Goal: Find specific page/section: Find specific page/section

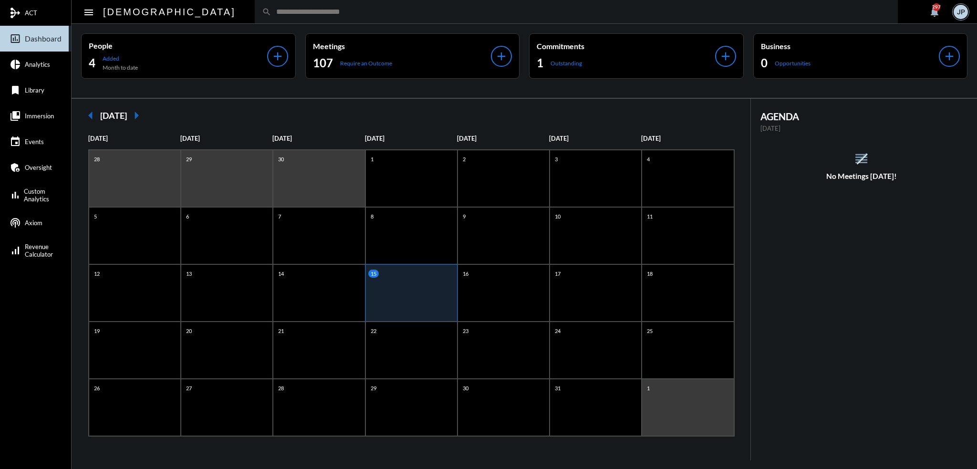
click at [271, 14] on input "text" at bounding box center [580, 12] width 619 height 8
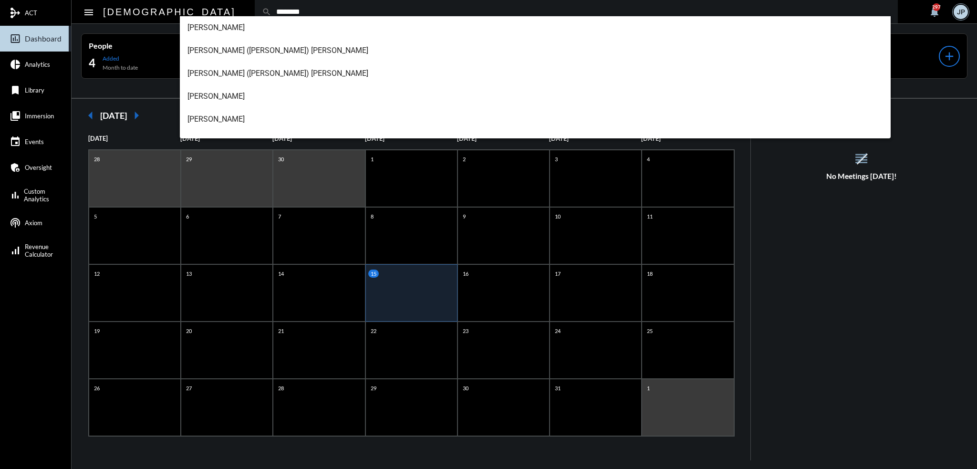
type input "********"
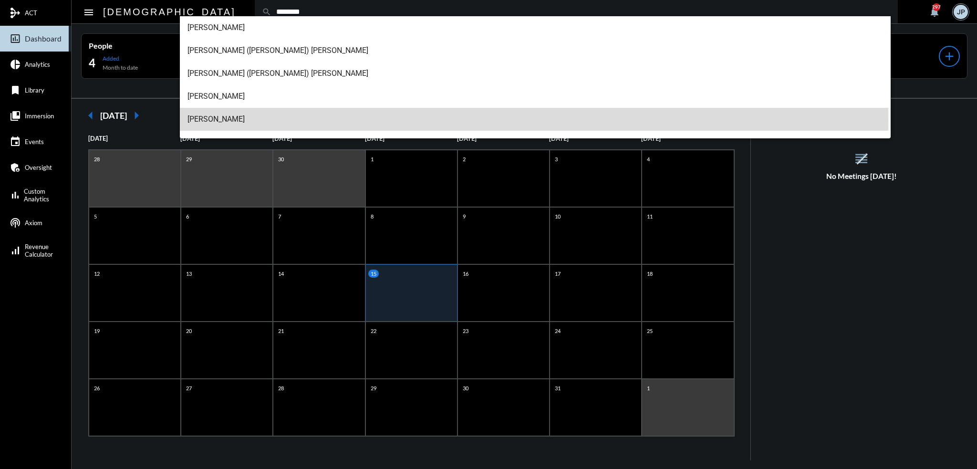
click at [211, 119] on span "[PERSON_NAME]" at bounding box center [535, 119] width 696 height 23
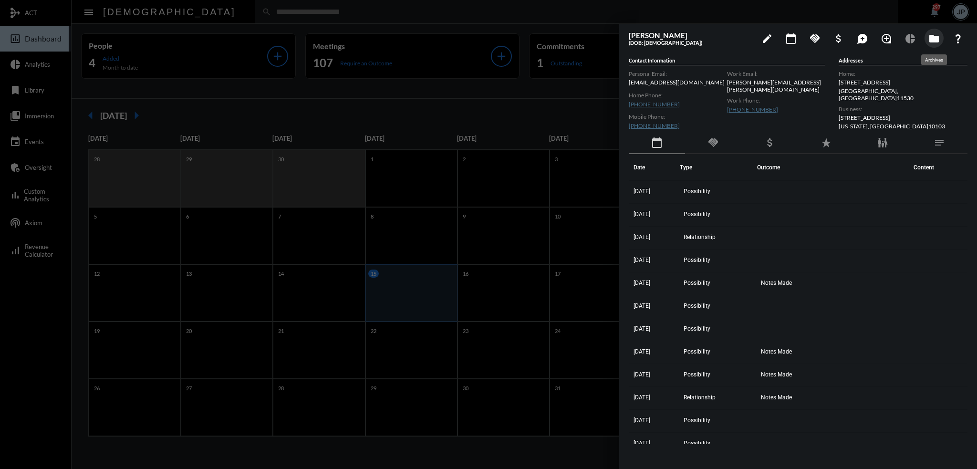
click at [936, 39] on mat-icon "folder" at bounding box center [933, 38] width 11 height 11
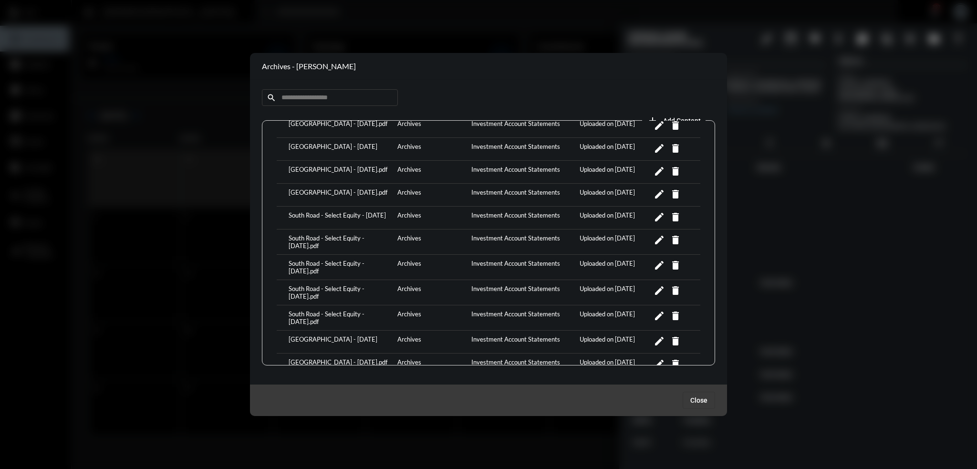
scroll to position [1145, 0]
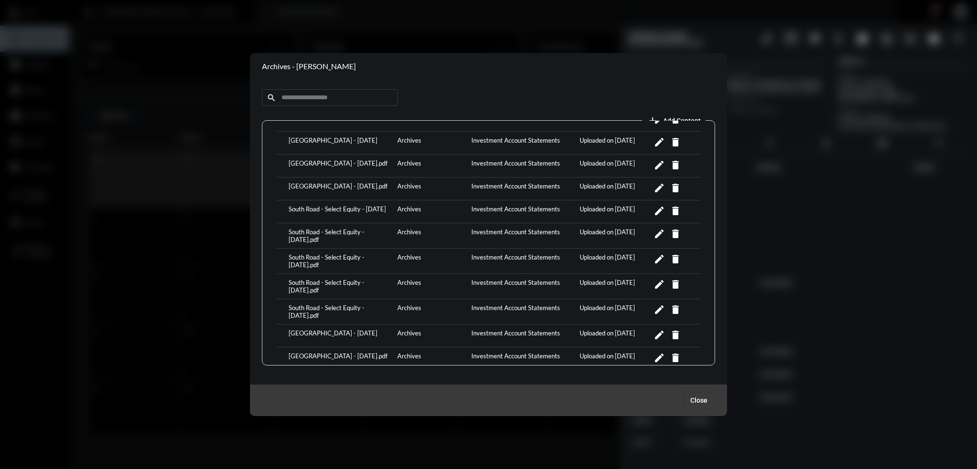
click at [344, 352] on div "[GEOGRAPHIC_DATA] - [DATE].pdf" at bounding box center [340, 358] width 109 height 13
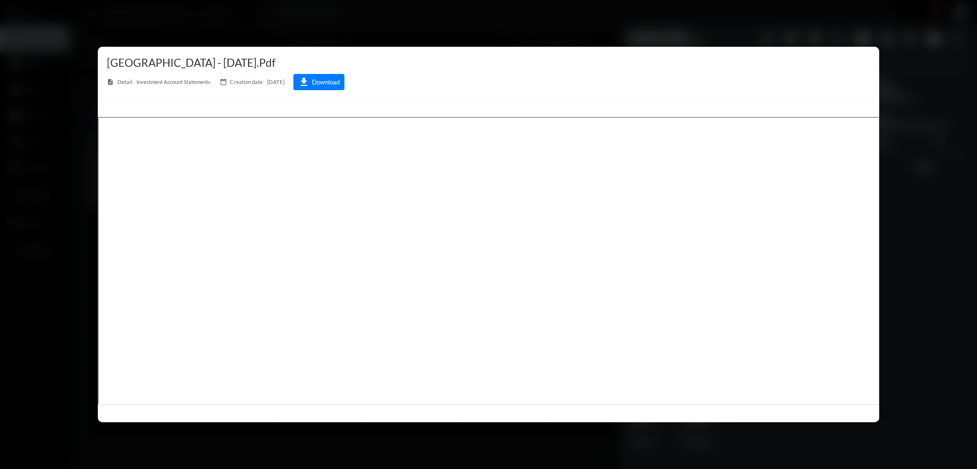
click at [517, 23] on div at bounding box center [488, 234] width 977 height 469
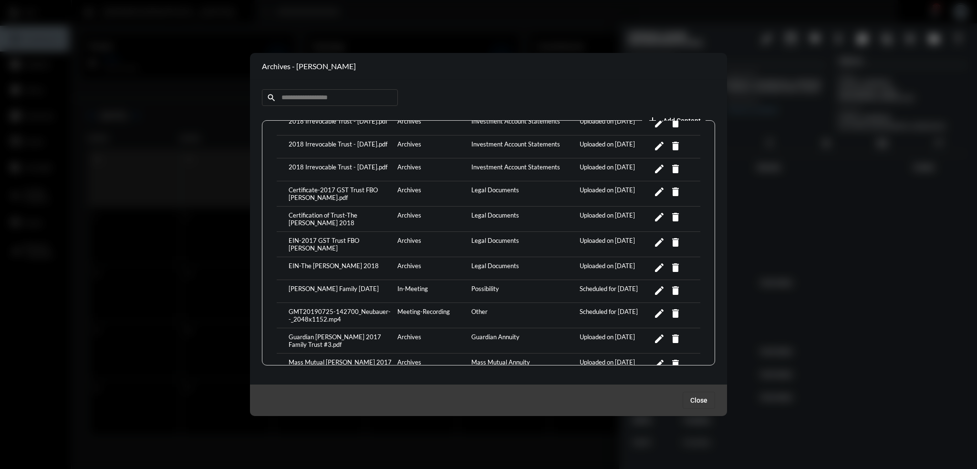
scroll to position [0, 0]
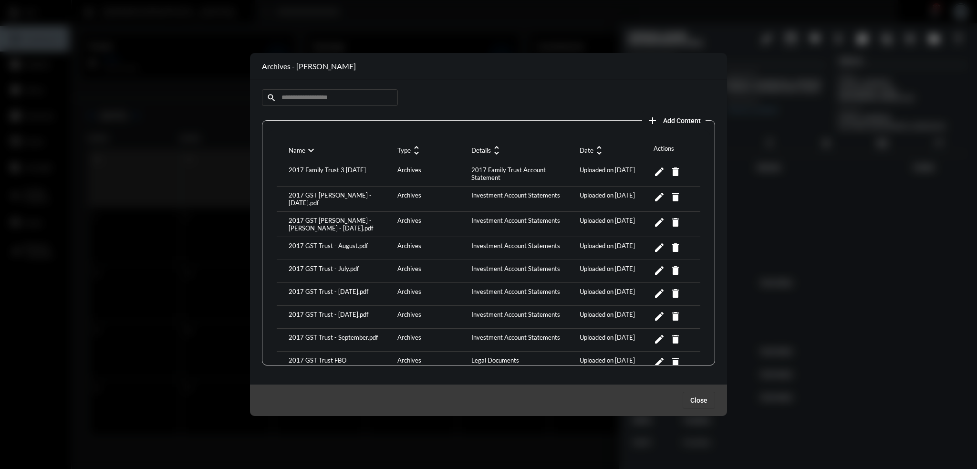
click at [597, 153] on mat-icon "unfold_more" at bounding box center [598, 150] width 11 height 11
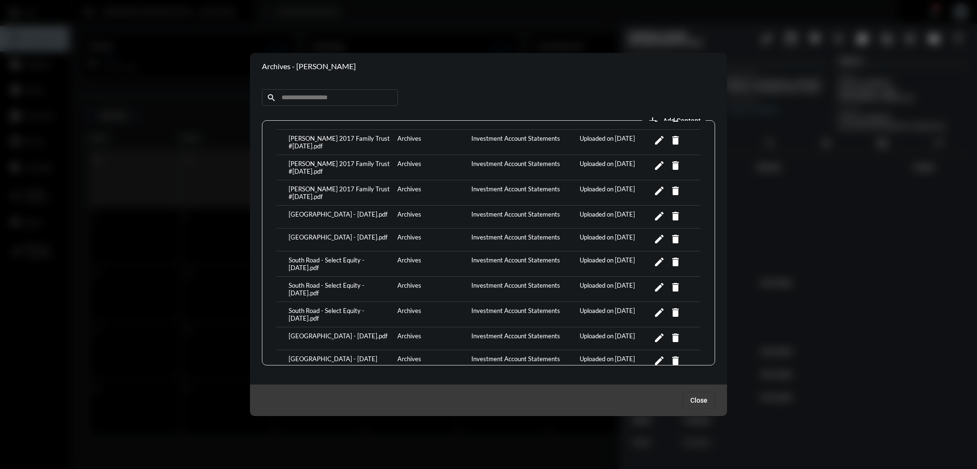
scroll to position [286, 0]
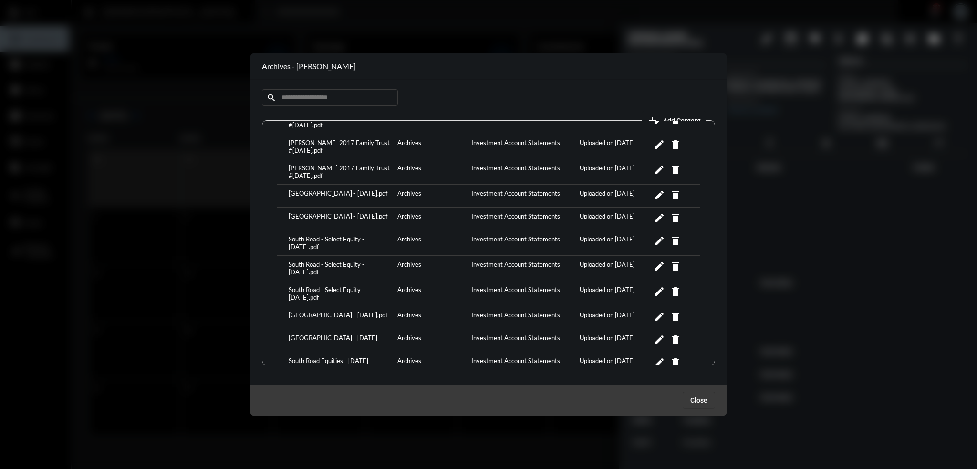
click at [334, 311] on div "[GEOGRAPHIC_DATA] - [DATE].pdf" at bounding box center [340, 317] width 109 height 13
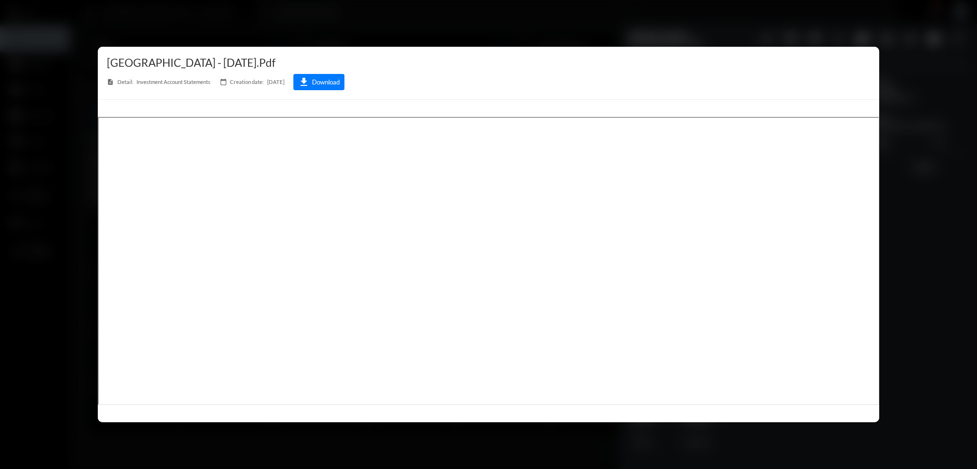
click at [506, 29] on div at bounding box center [488, 234] width 977 height 469
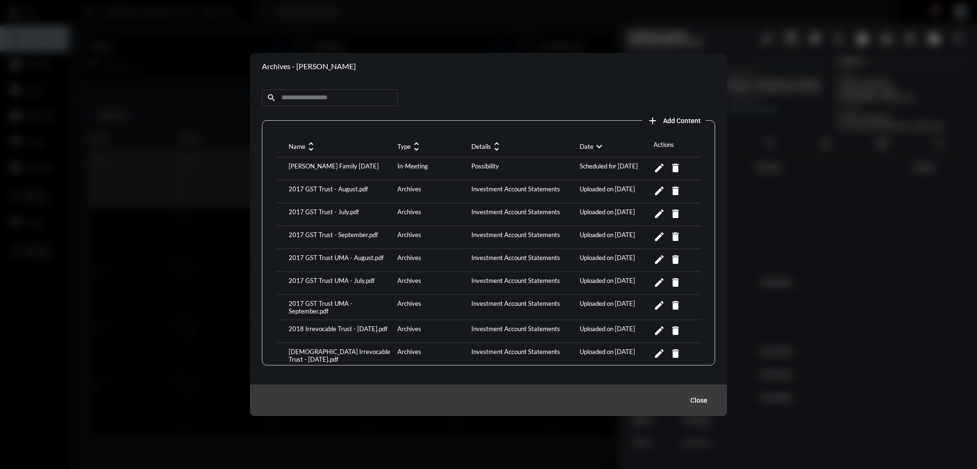
scroll to position [0, 0]
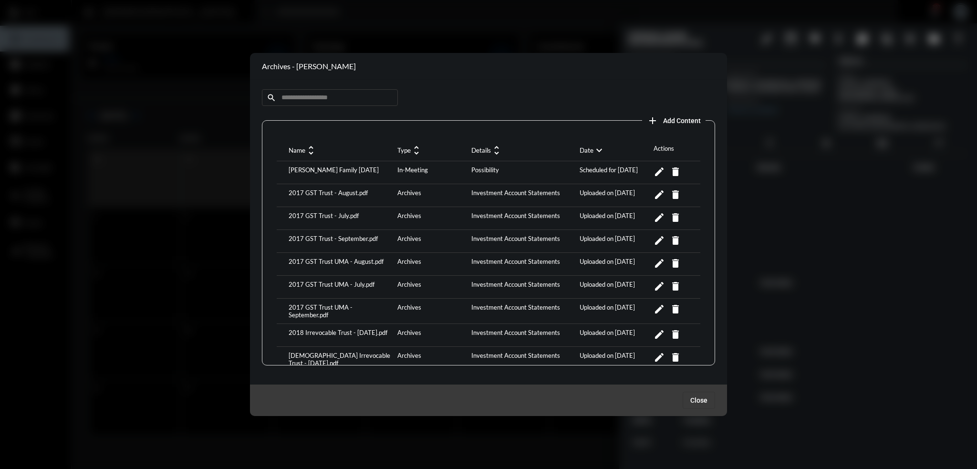
click at [327, 236] on div "2017 GST Trust - September.pdf" at bounding box center [340, 241] width 109 height 13
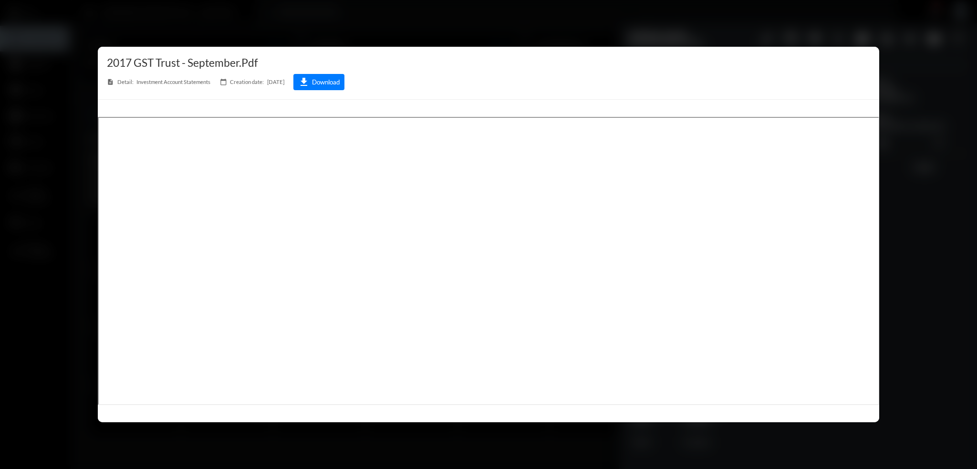
click at [581, 28] on div at bounding box center [488, 234] width 977 height 469
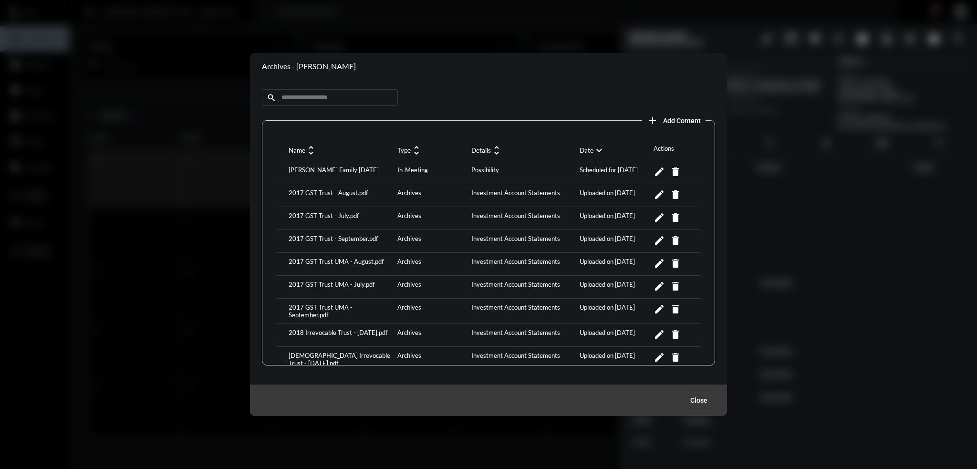
click at [525, 22] on div at bounding box center [488, 234] width 977 height 469
click at [364, 36] on div at bounding box center [488, 234] width 977 height 469
click at [699, 402] on span "Close" at bounding box center [698, 400] width 17 height 8
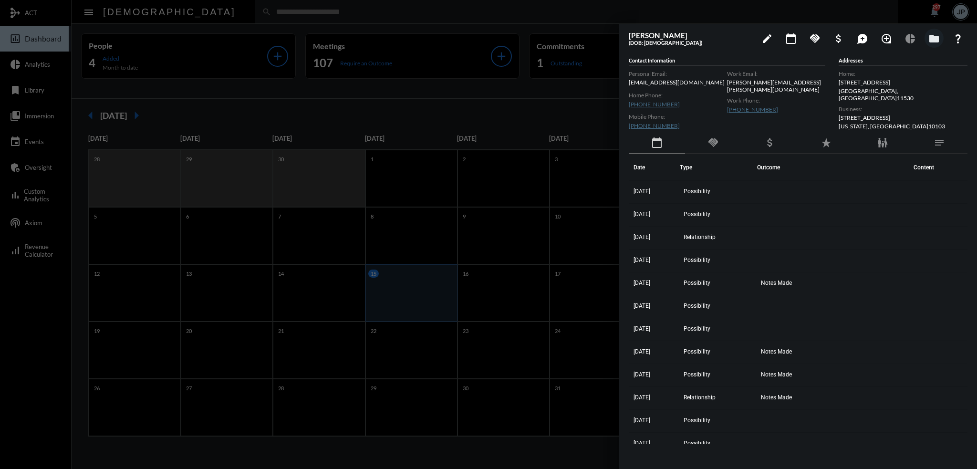
click at [524, 16] on div at bounding box center [488, 234] width 977 height 469
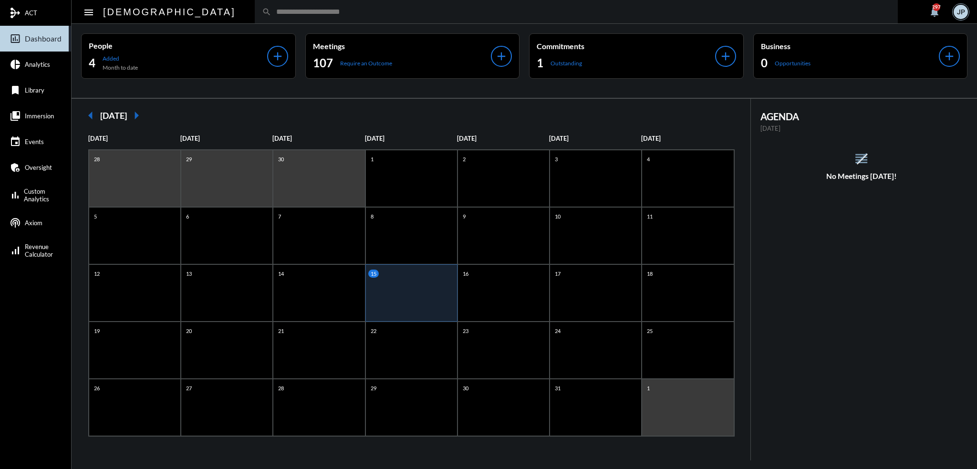
click at [414, 11] on input "text" at bounding box center [580, 12] width 619 height 8
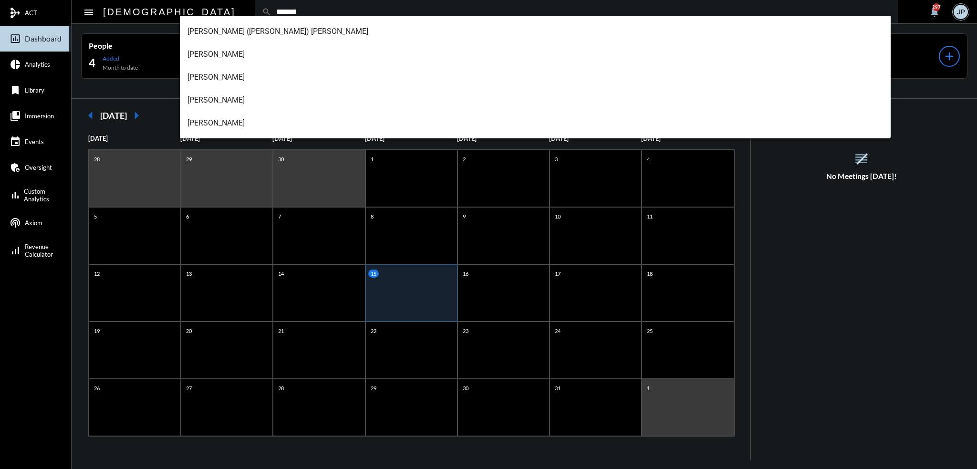
scroll to position [84, 0]
type input "*******"
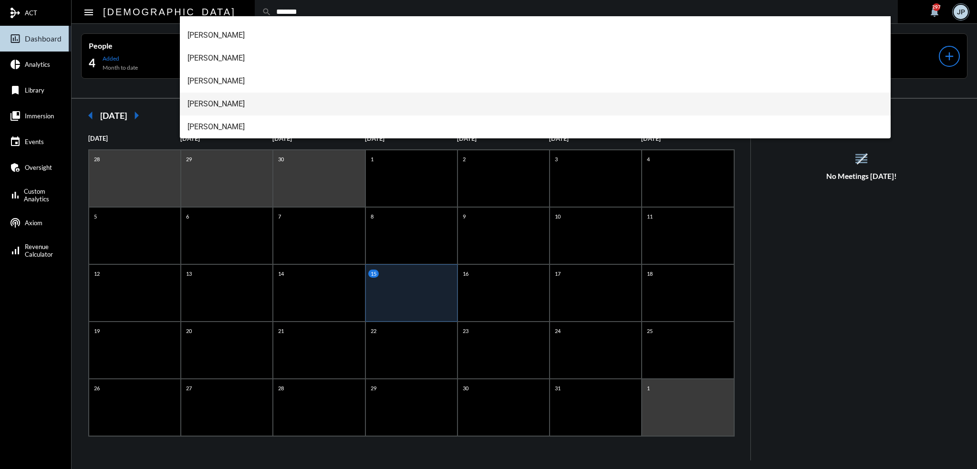
click at [225, 105] on span "[PERSON_NAME]" at bounding box center [535, 104] width 696 height 23
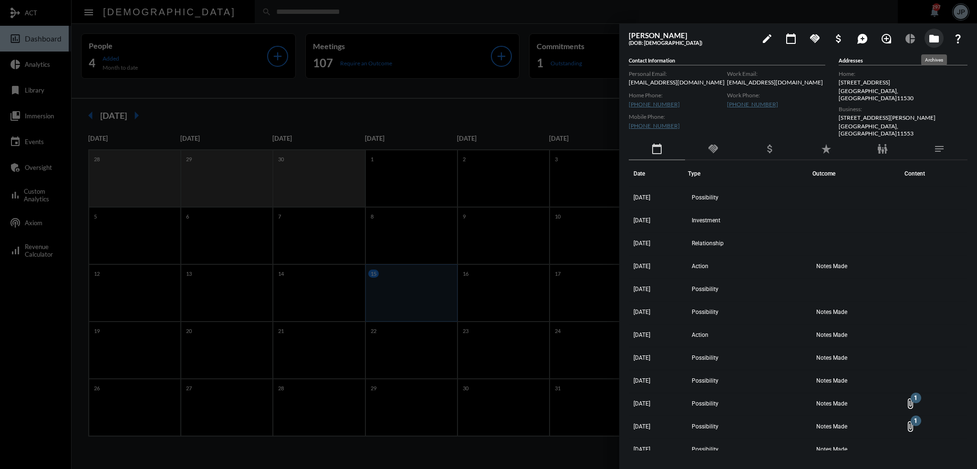
click at [936, 38] on mat-icon "folder" at bounding box center [933, 38] width 11 height 11
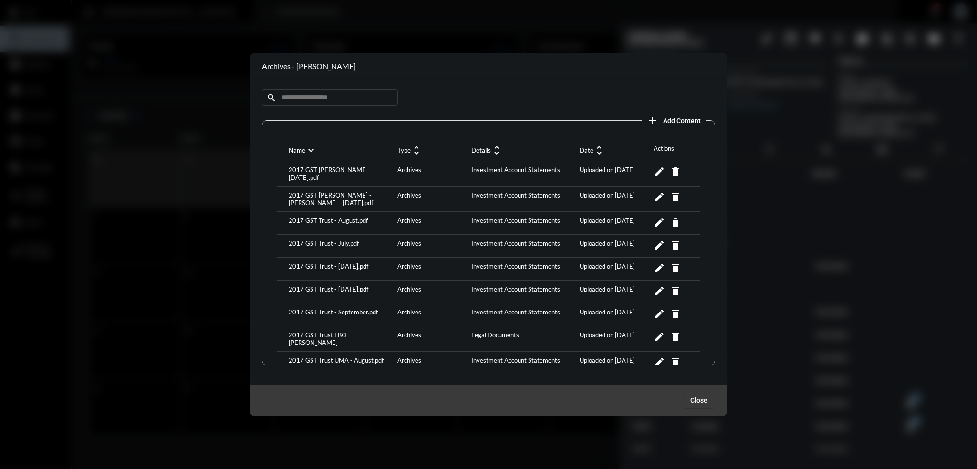
click at [599, 150] on mat-icon "unfold_more" at bounding box center [598, 150] width 11 height 11
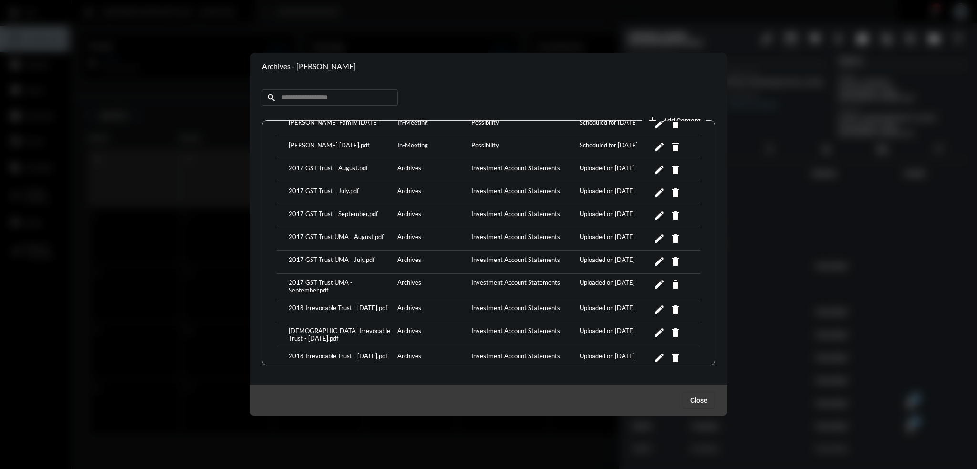
scroll to position [95, 0]
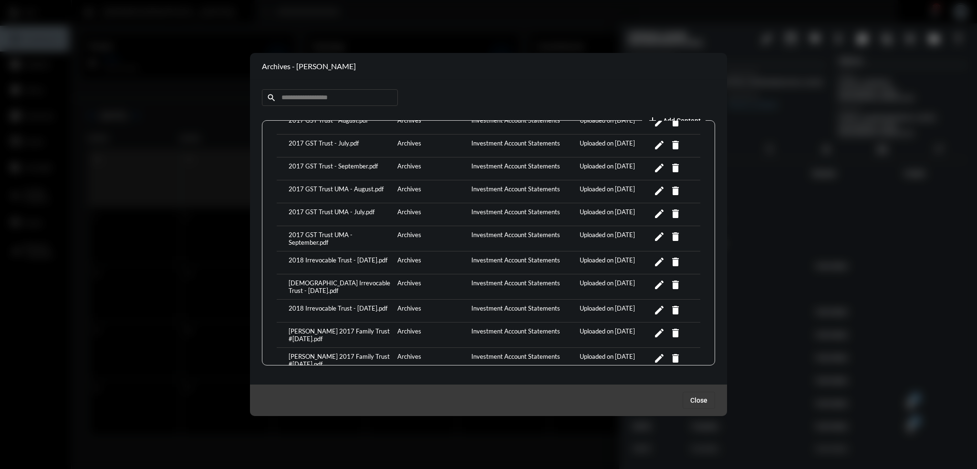
click at [313, 304] on div "2018 Irrevocable Trust - [DATE].pdf" at bounding box center [340, 310] width 109 height 13
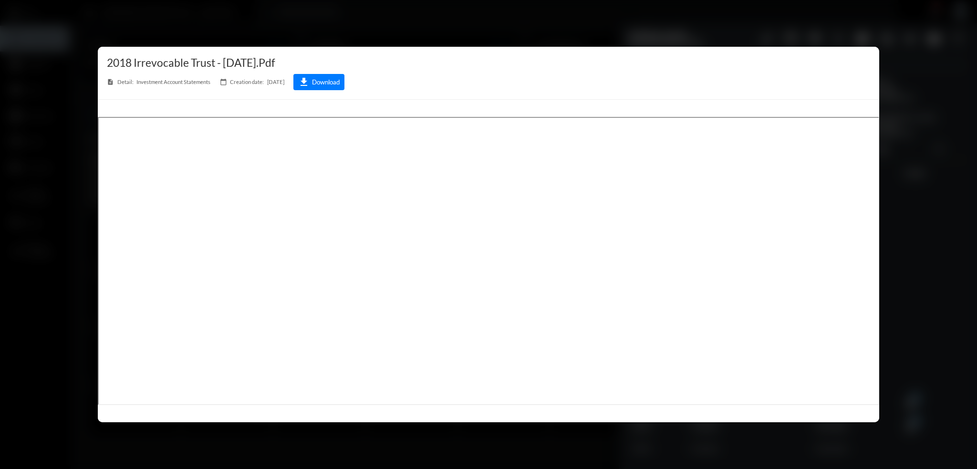
click at [471, 19] on div at bounding box center [488, 234] width 977 height 469
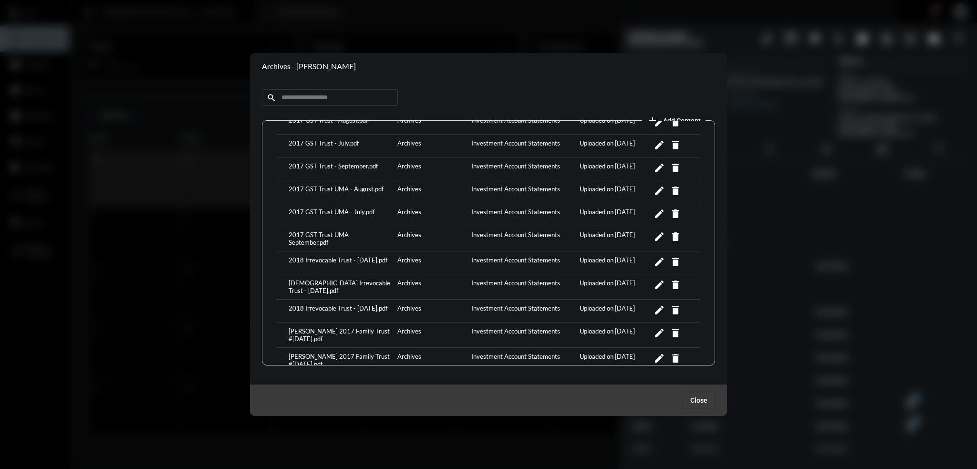
click at [406, 20] on div at bounding box center [488, 234] width 977 height 469
click at [689, 399] on button "Close" at bounding box center [698, 400] width 32 height 17
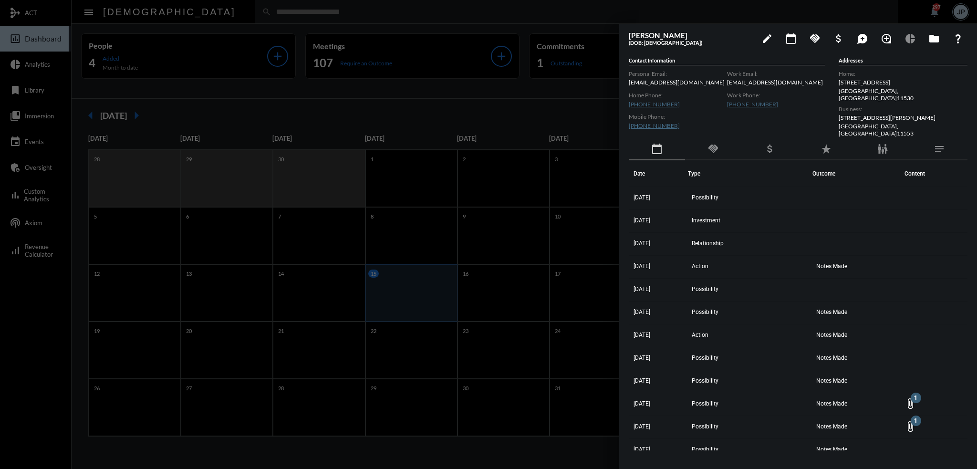
click at [450, 10] on div at bounding box center [488, 234] width 977 height 469
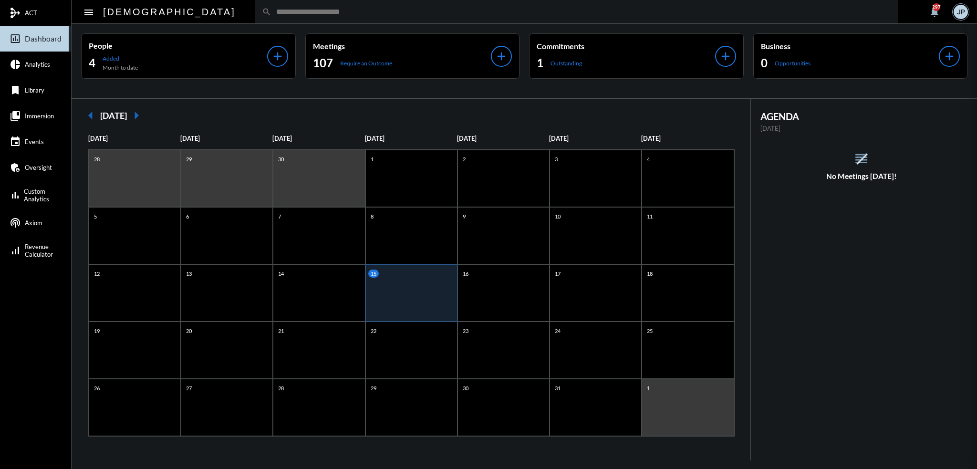
click at [447, 13] on mat-sidenav-container "mediation ACT insert_chart_outlined Dashboard pie_chart Analytics bookmark Libr…" at bounding box center [488, 234] width 977 height 469
click at [447, 13] on input "text" at bounding box center [580, 12] width 619 height 8
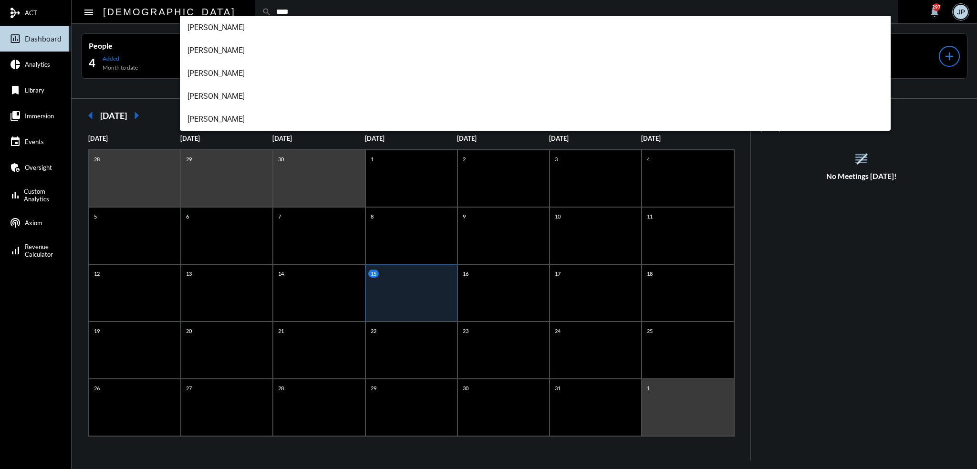
type input "****"
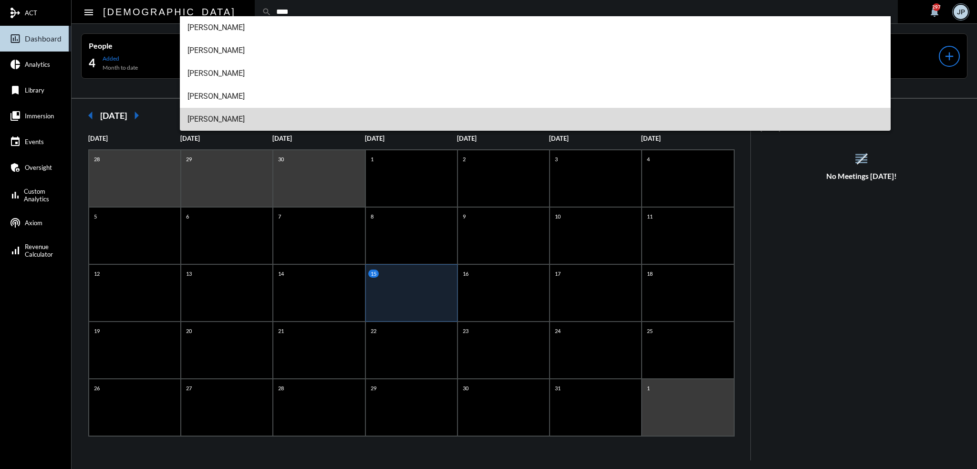
click at [216, 118] on span "[PERSON_NAME]" at bounding box center [535, 119] width 696 height 23
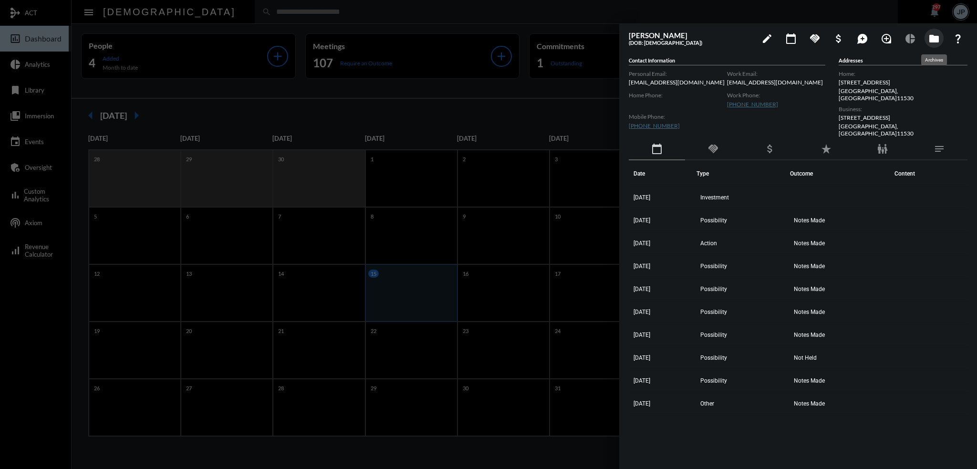
click at [938, 37] on mat-icon "folder" at bounding box center [933, 38] width 11 height 11
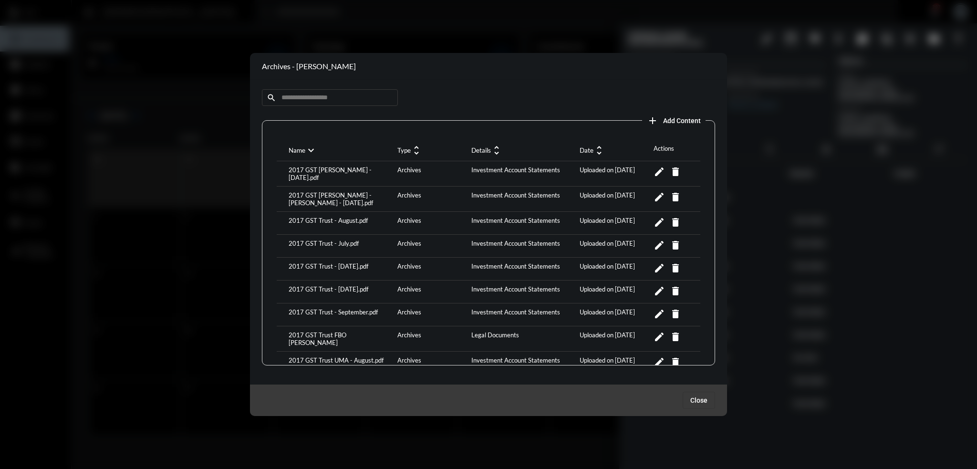
click at [599, 147] on mat-icon "unfold_more" at bounding box center [598, 150] width 11 height 11
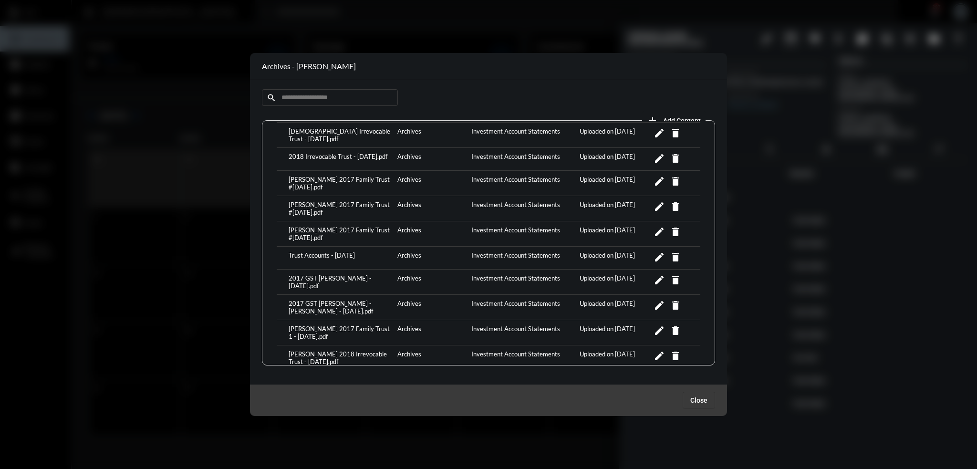
scroll to position [143, 0]
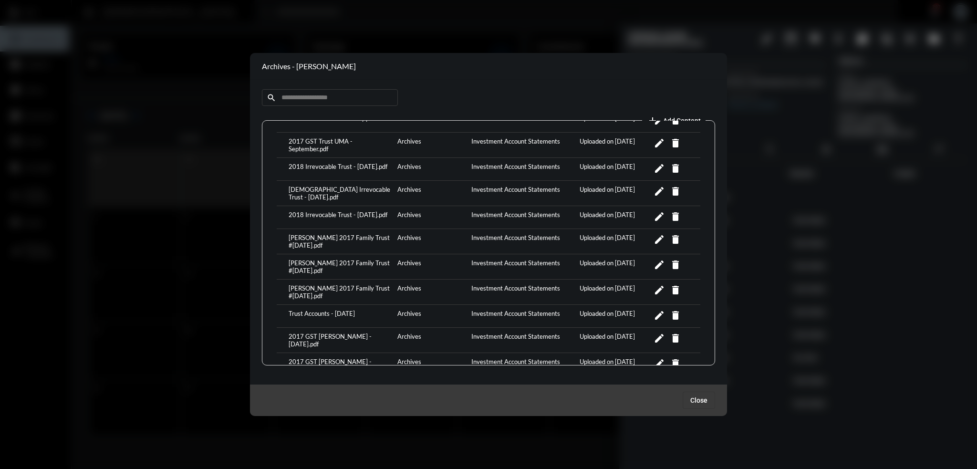
click at [320, 284] on div "[PERSON_NAME] 2017 Family Trust #[DATE].pdf" at bounding box center [340, 291] width 109 height 15
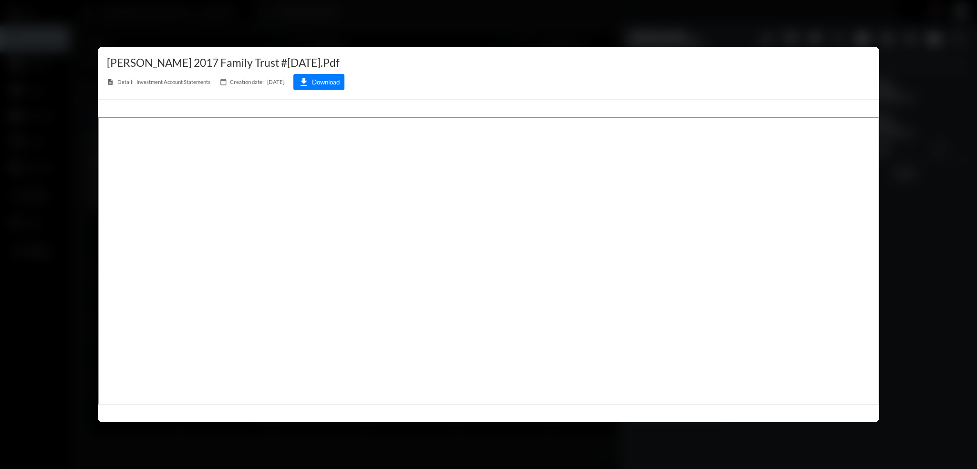
click at [422, 27] on div at bounding box center [488, 234] width 977 height 469
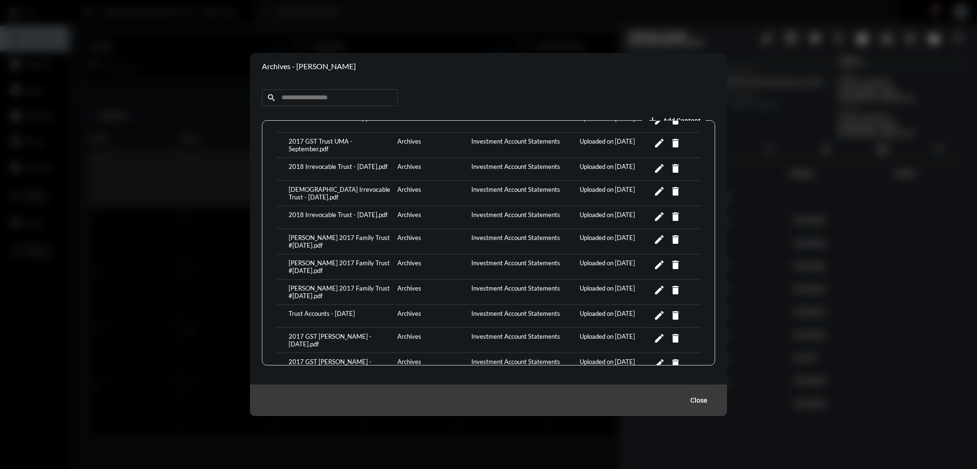
click at [329, 234] on div "[PERSON_NAME] 2017 Family Trust #[DATE].pdf" at bounding box center [340, 241] width 109 height 15
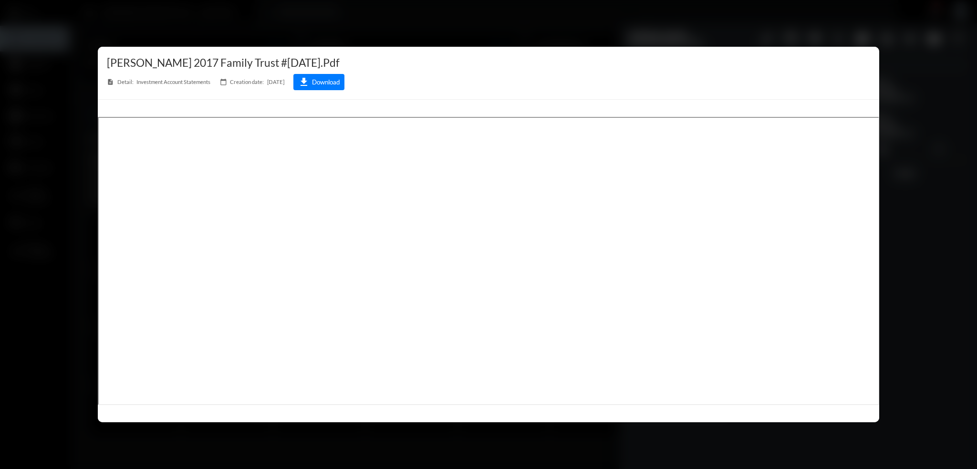
click at [505, 28] on div at bounding box center [488, 234] width 977 height 469
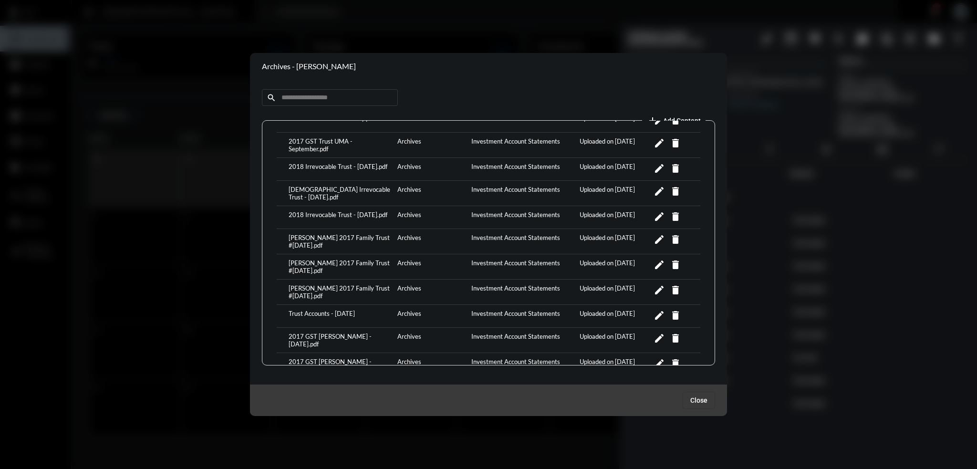
click at [321, 263] on div "[PERSON_NAME] 2017 Family Trust #[DATE].pdf" at bounding box center [340, 266] width 109 height 15
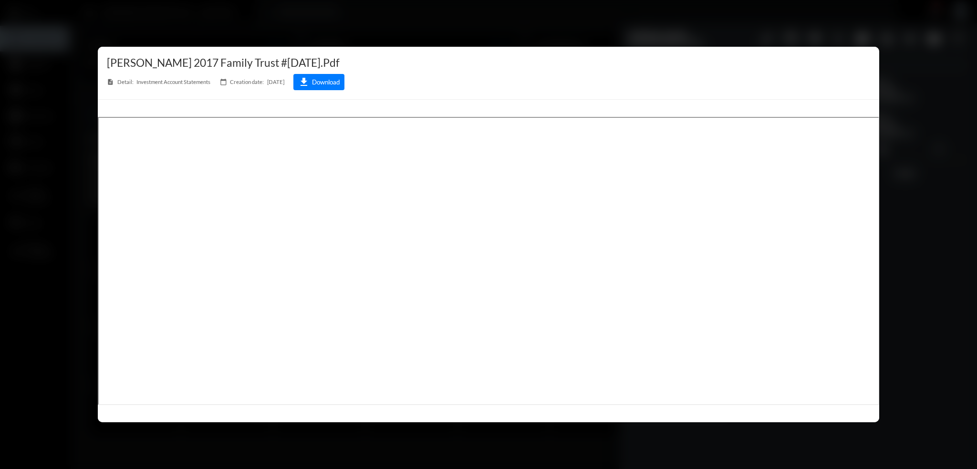
click at [426, 14] on div at bounding box center [488, 234] width 977 height 469
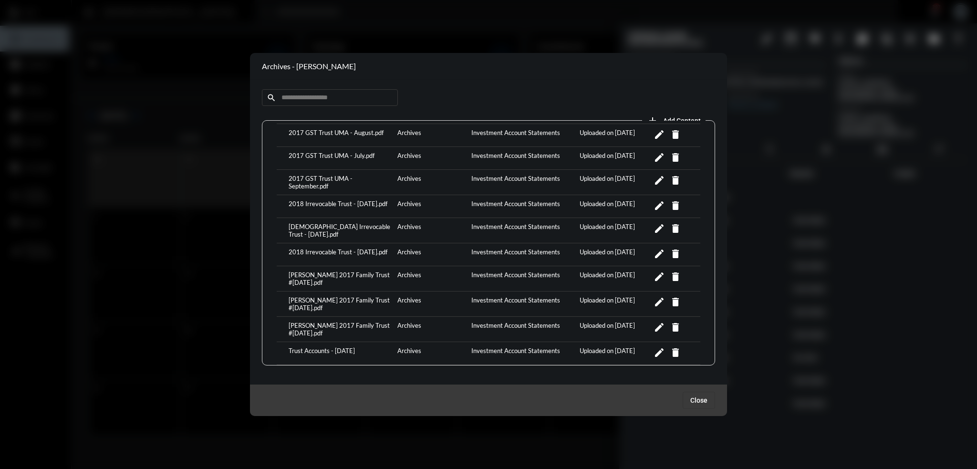
scroll to position [95, 0]
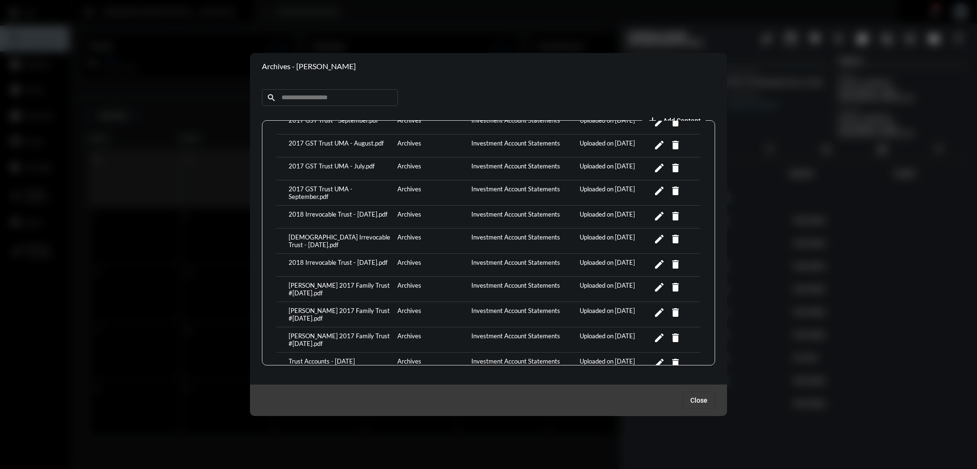
click at [317, 258] on div "2018 Irrevocable Trust - [DATE].pdf" at bounding box center [340, 264] width 109 height 13
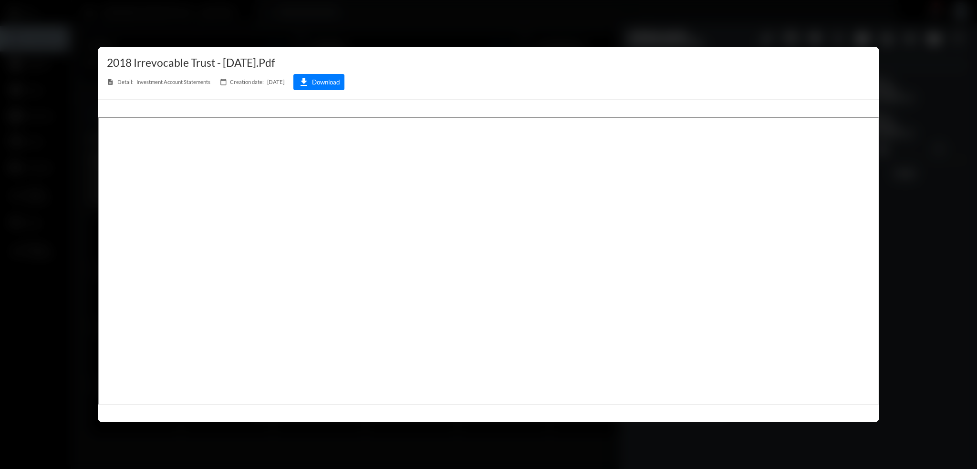
click at [373, 29] on div at bounding box center [488, 234] width 977 height 469
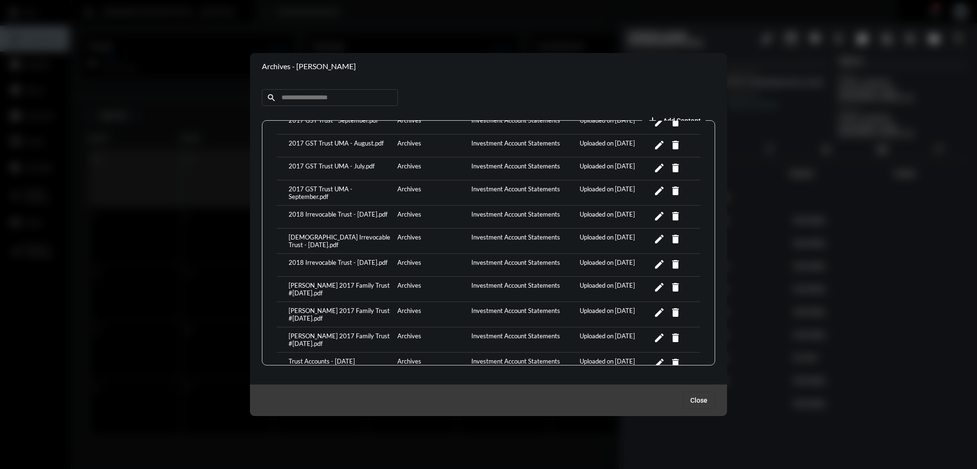
click at [700, 398] on span "Close" at bounding box center [698, 400] width 17 height 8
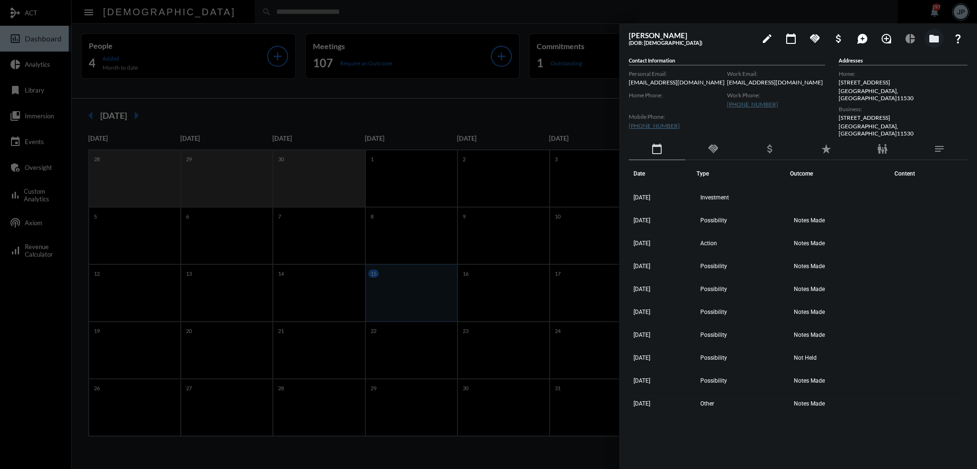
click at [421, 15] on div at bounding box center [488, 234] width 977 height 469
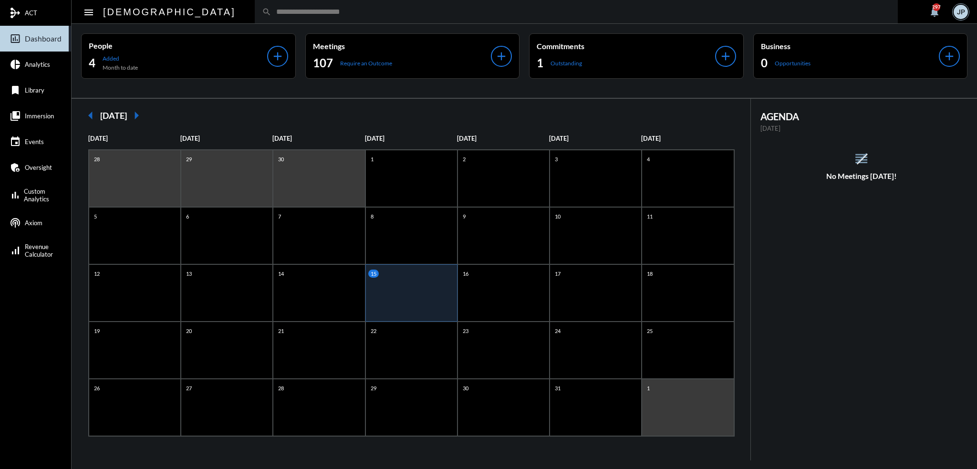
click at [413, 13] on input "text" at bounding box center [580, 12] width 619 height 8
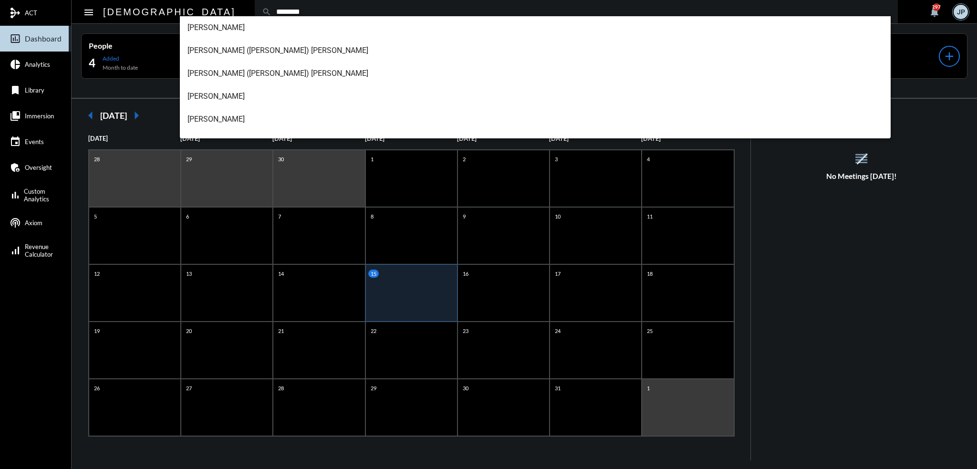
type input "********"
click at [227, 121] on span "[PERSON_NAME]" at bounding box center [535, 119] width 696 height 23
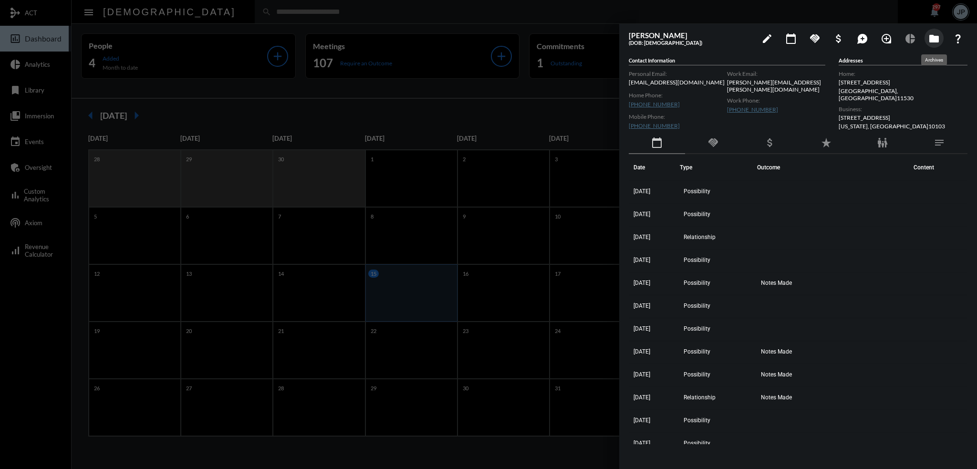
click at [937, 36] on mat-icon "folder" at bounding box center [933, 38] width 11 height 11
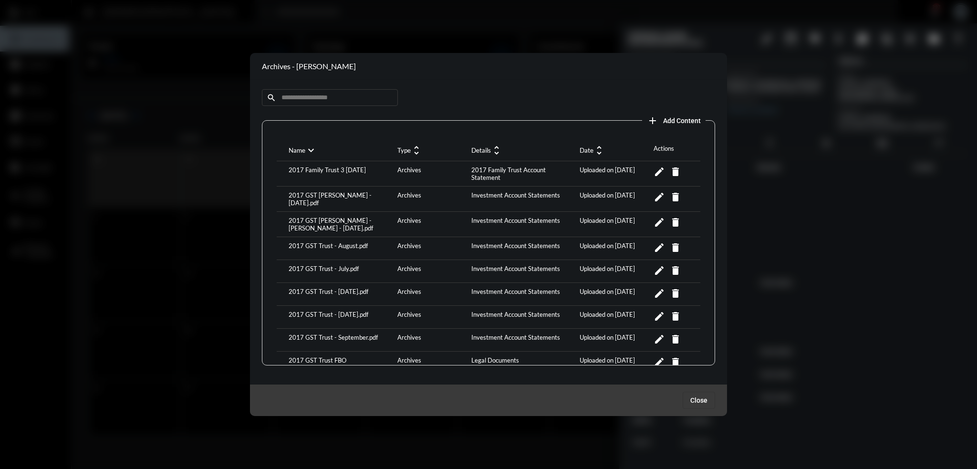
click at [597, 152] on mat-icon "unfold_more" at bounding box center [598, 150] width 11 height 11
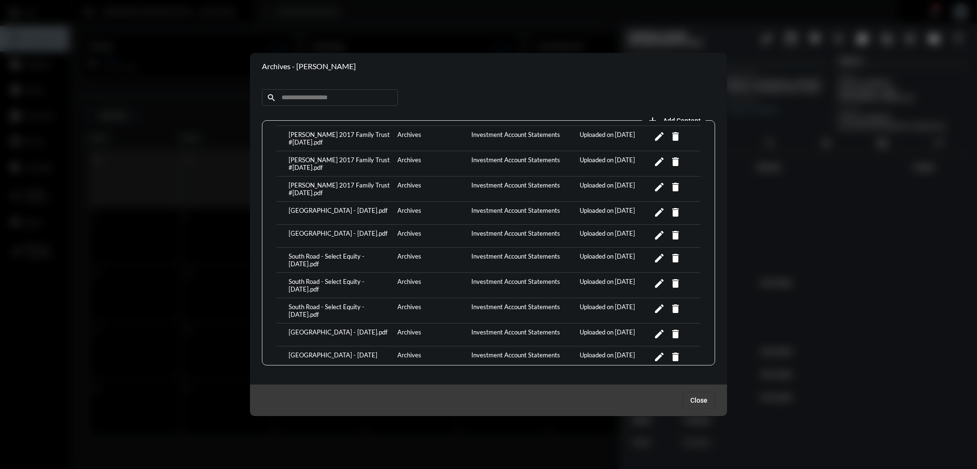
scroll to position [334, 0]
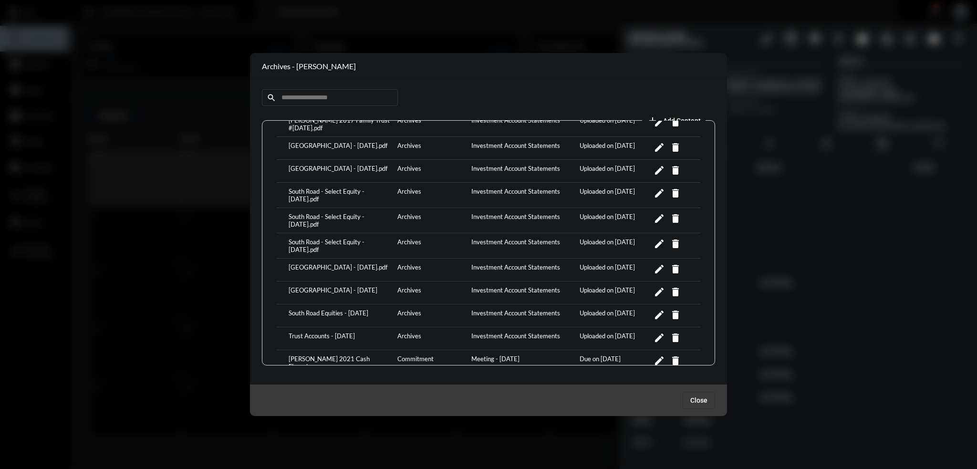
click at [339, 263] on div "[GEOGRAPHIC_DATA] - [DATE].pdf" at bounding box center [340, 269] width 109 height 13
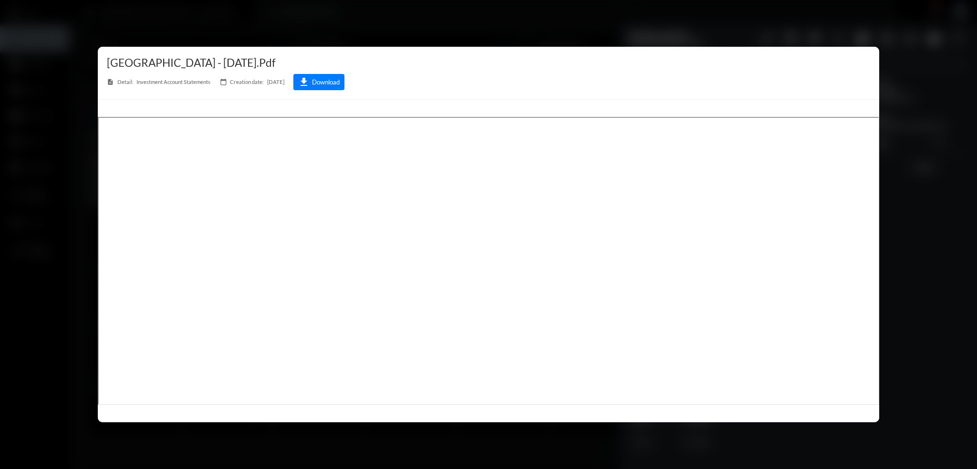
click at [158, 15] on div at bounding box center [488, 234] width 977 height 469
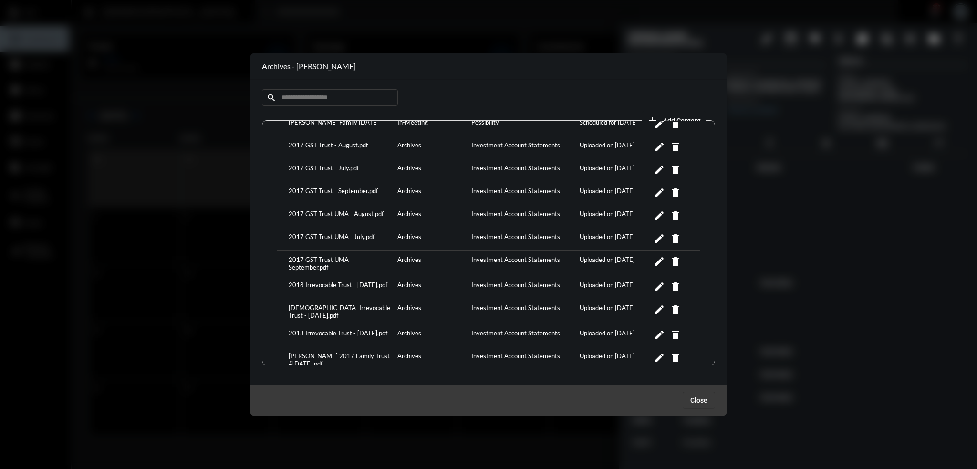
scroll to position [0, 0]
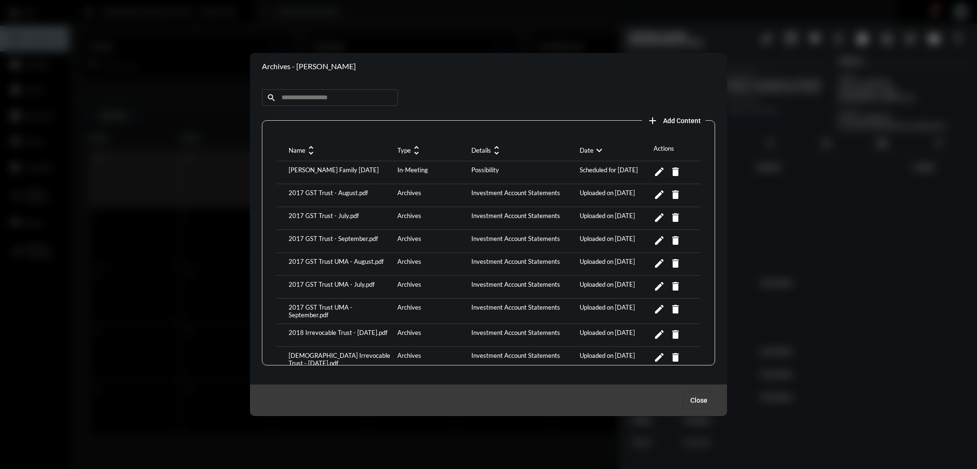
click at [310, 154] on mat-icon "unfold_more" at bounding box center [310, 150] width 11 height 11
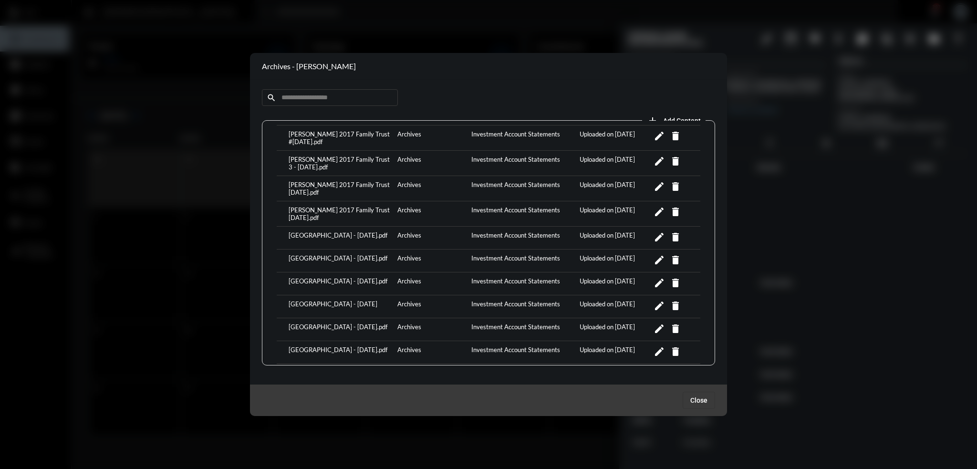
scroll to position [933, 0]
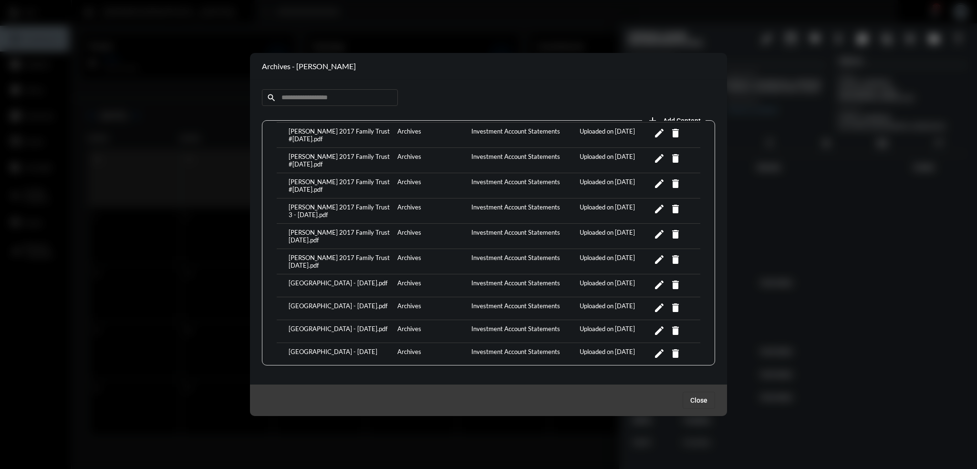
click at [325, 371] on div "[GEOGRAPHIC_DATA] - [DATE].pdf" at bounding box center [340, 377] width 109 height 13
